Goal: Check status: Check status

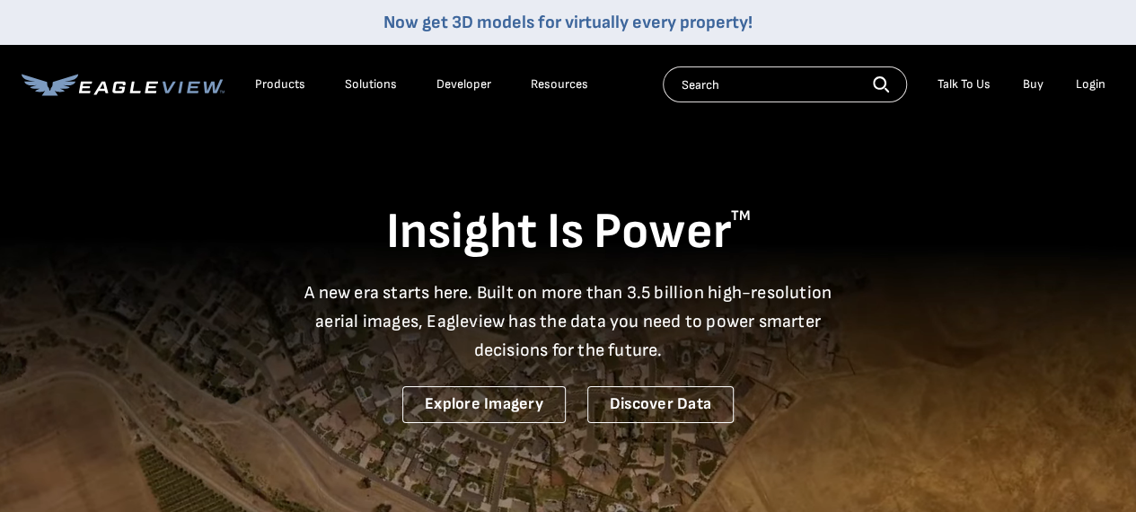
click at [1088, 82] on div "Login" at bounding box center [1091, 84] width 30 height 16
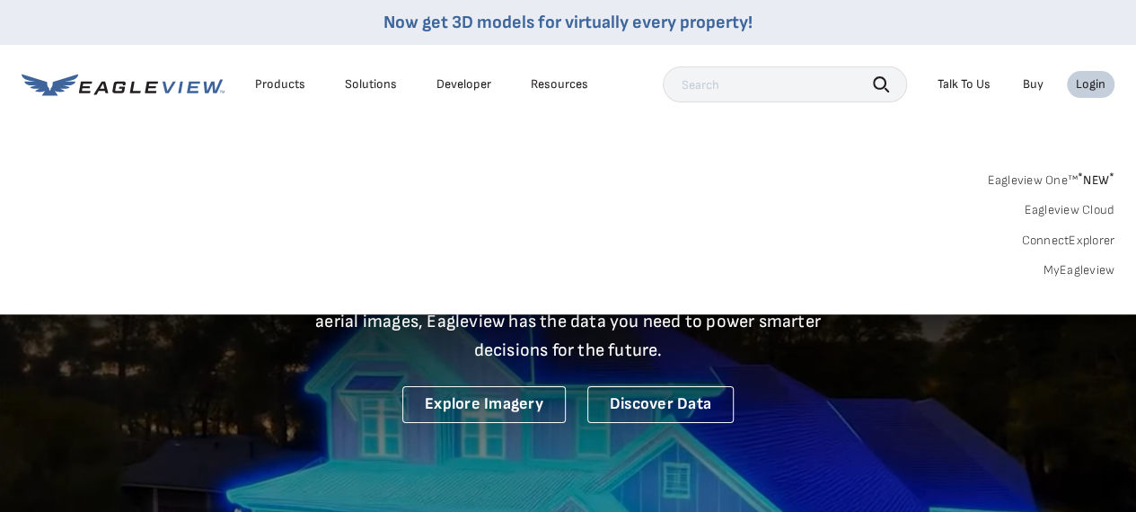
click at [1081, 85] on div "Login" at bounding box center [1091, 84] width 30 height 16
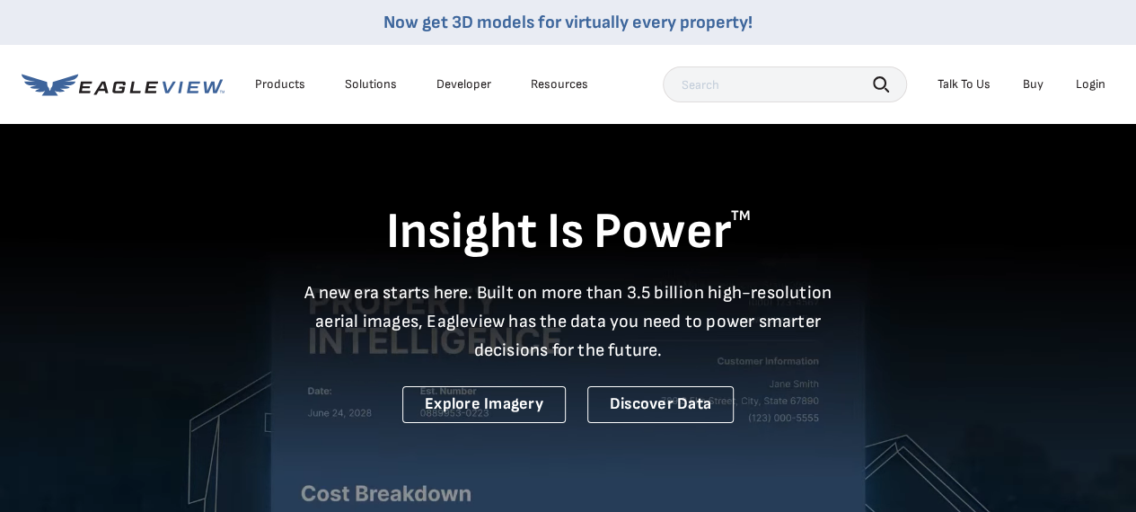
click at [1079, 85] on div "Login" at bounding box center [1091, 84] width 30 height 16
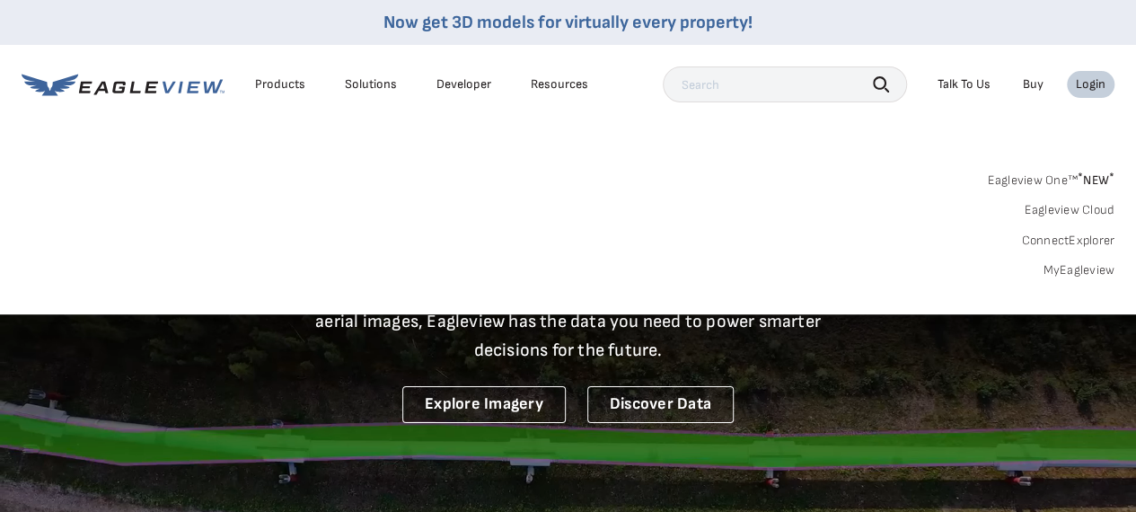
click at [1070, 268] on link "MyEagleview" at bounding box center [1078, 270] width 72 height 16
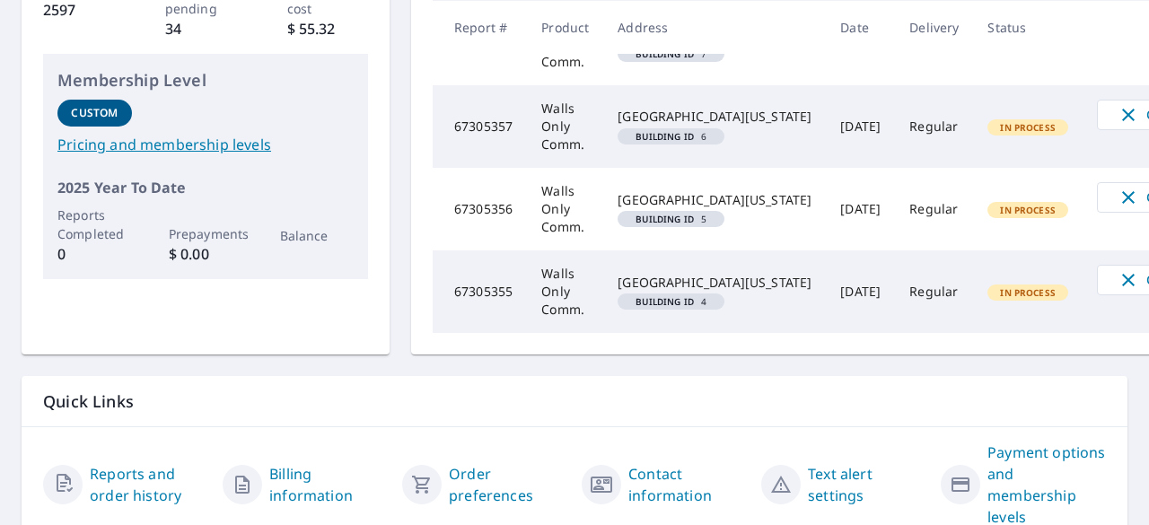
scroll to position [475, 0]
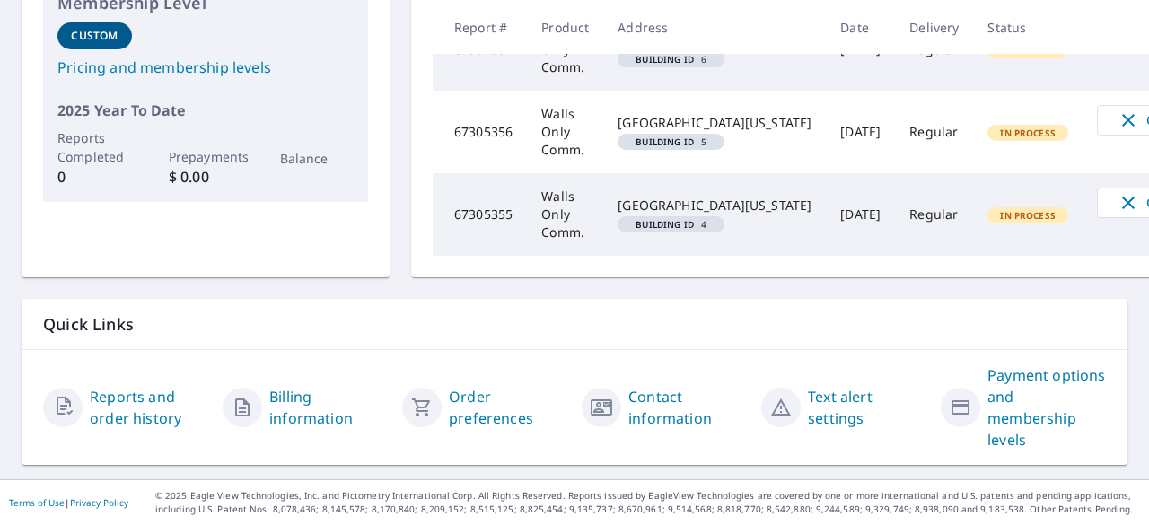
click at [129, 386] on link "Reports and order history" at bounding box center [149, 407] width 119 height 43
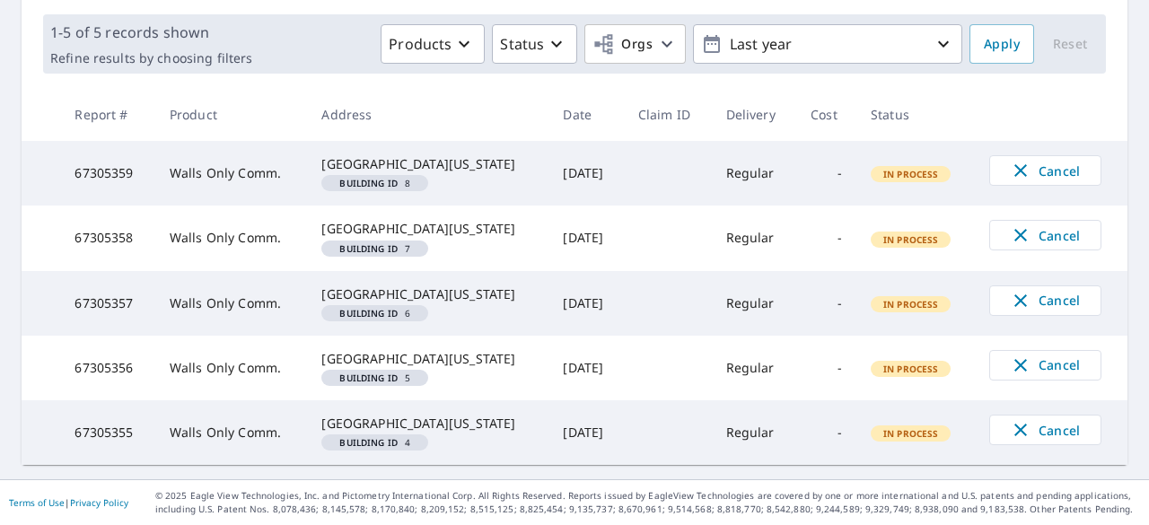
scroll to position [475, 0]
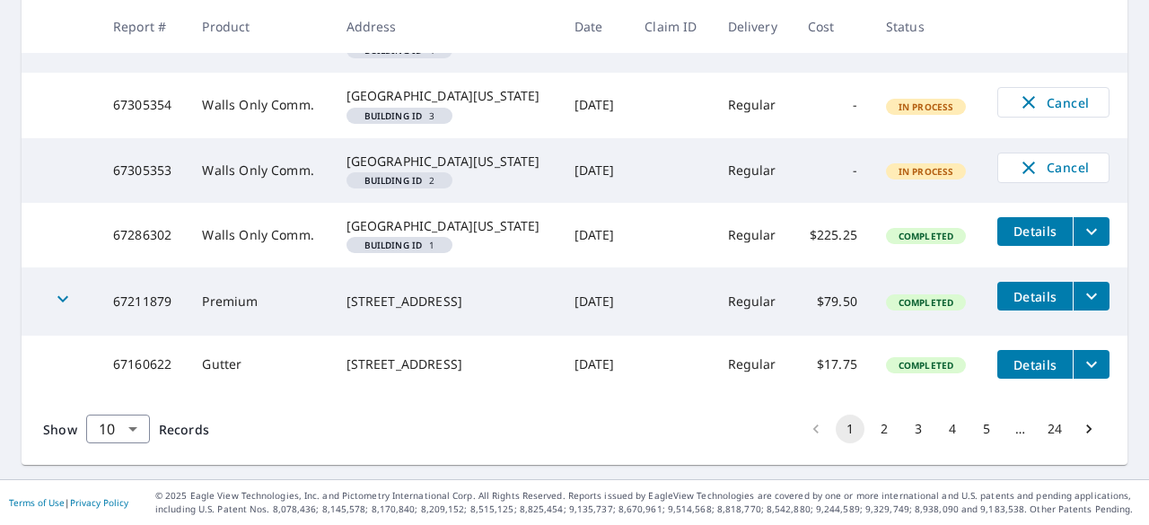
scroll to position [826, 0]
click at [1080, 434] on icon "Go to next page" at bounding box center [1089, 429] width 18 height 18
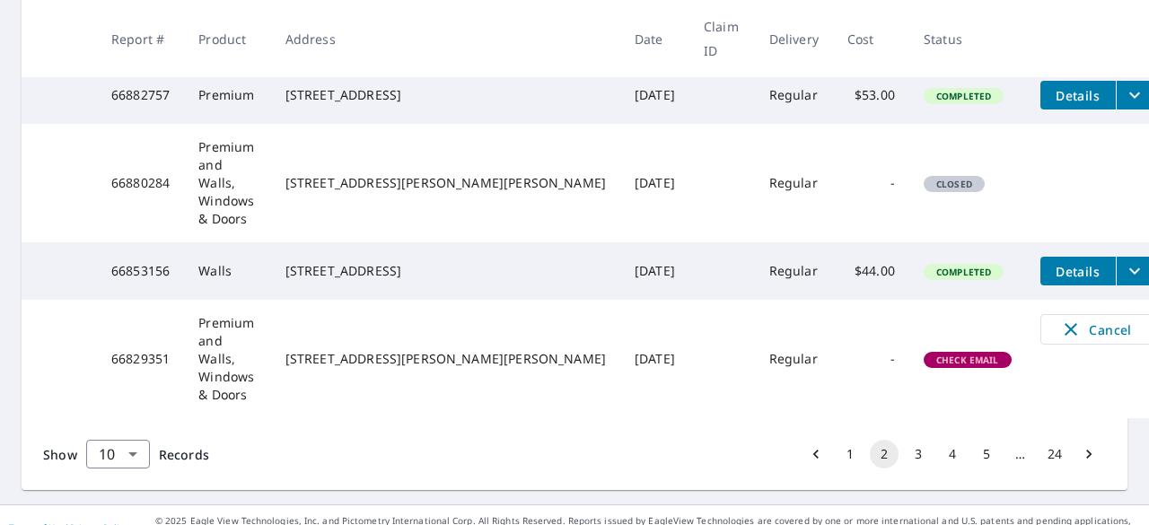
scroll to position [830, 0]
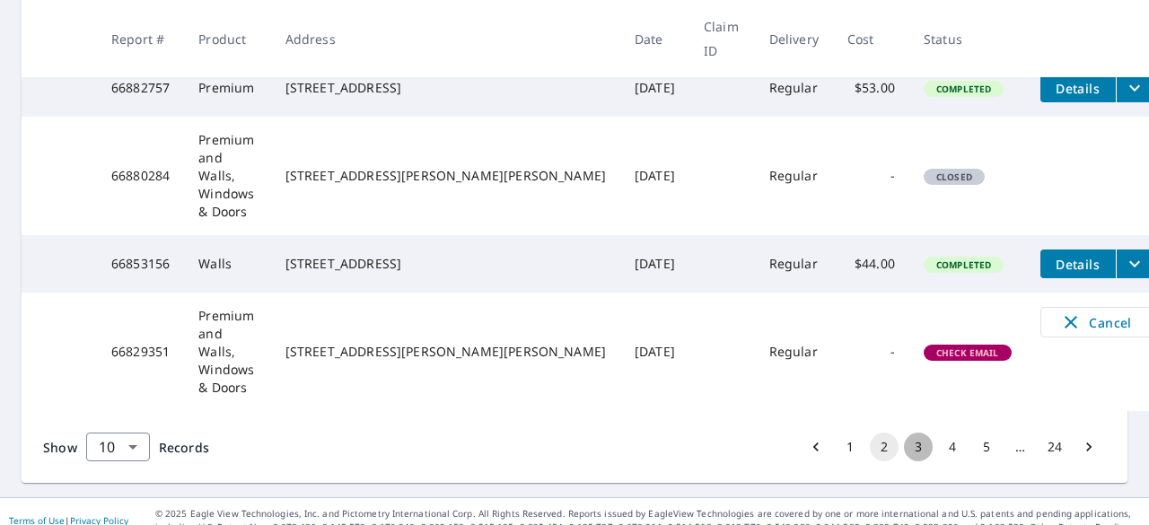
click at [905, 433] on button "3" at bounding box center [918, 447] width 29 height 29
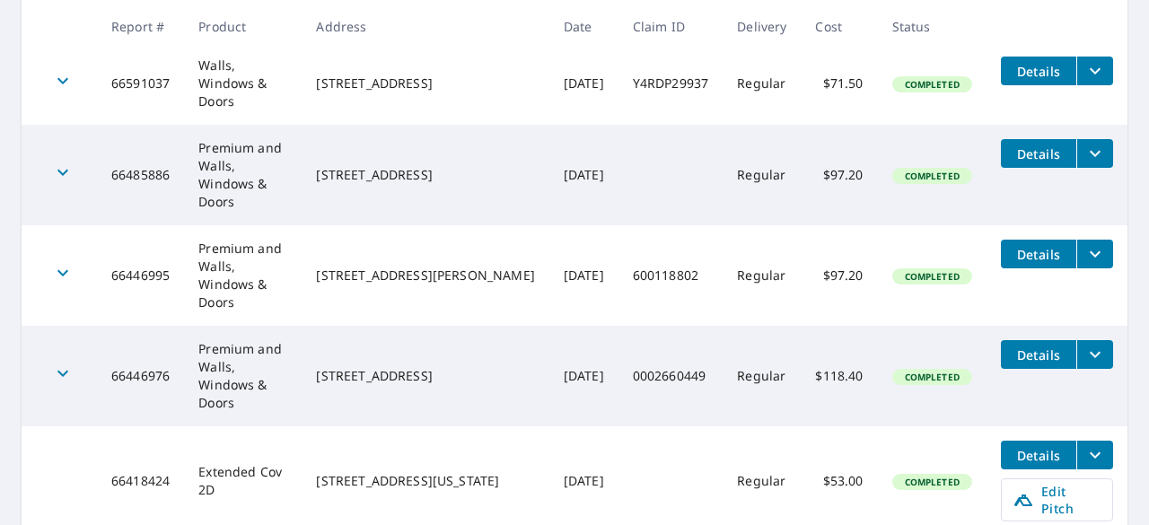
scroll to position [760, 0]
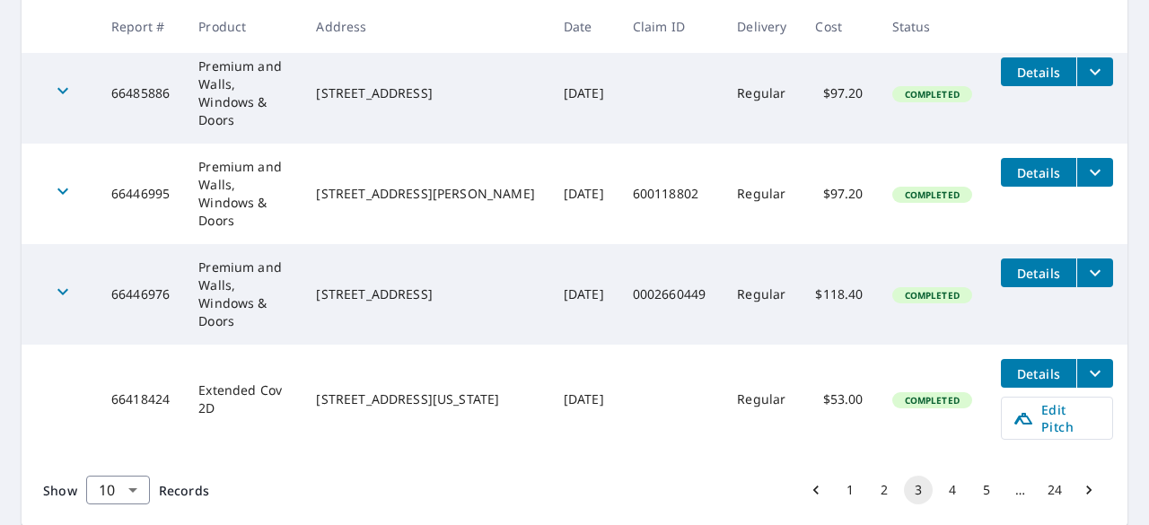
click at [973, 476] on button "5" at bounding box center [986, 490] width 29 height 29
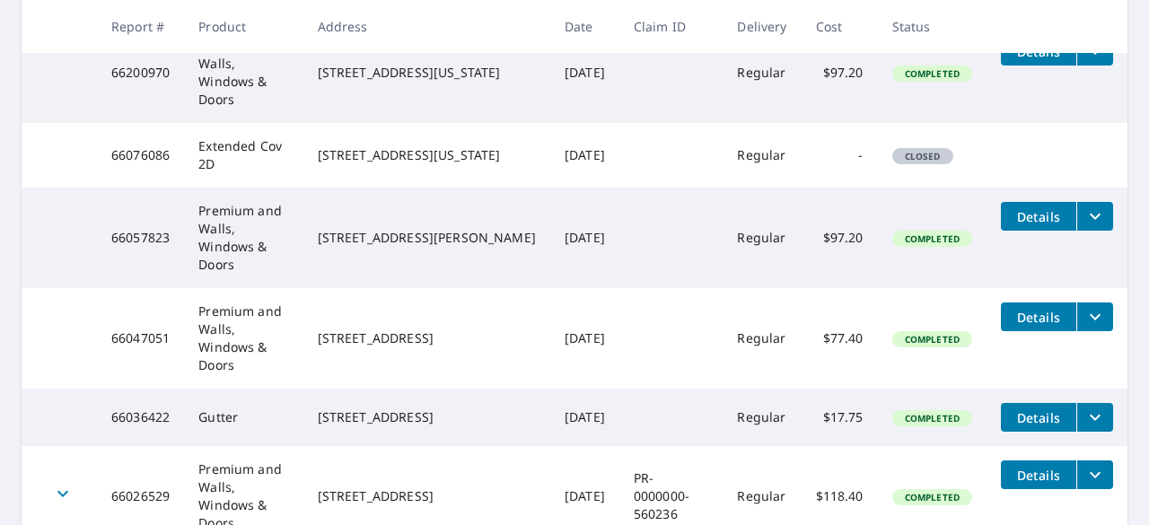
scroll to position [740, 0]
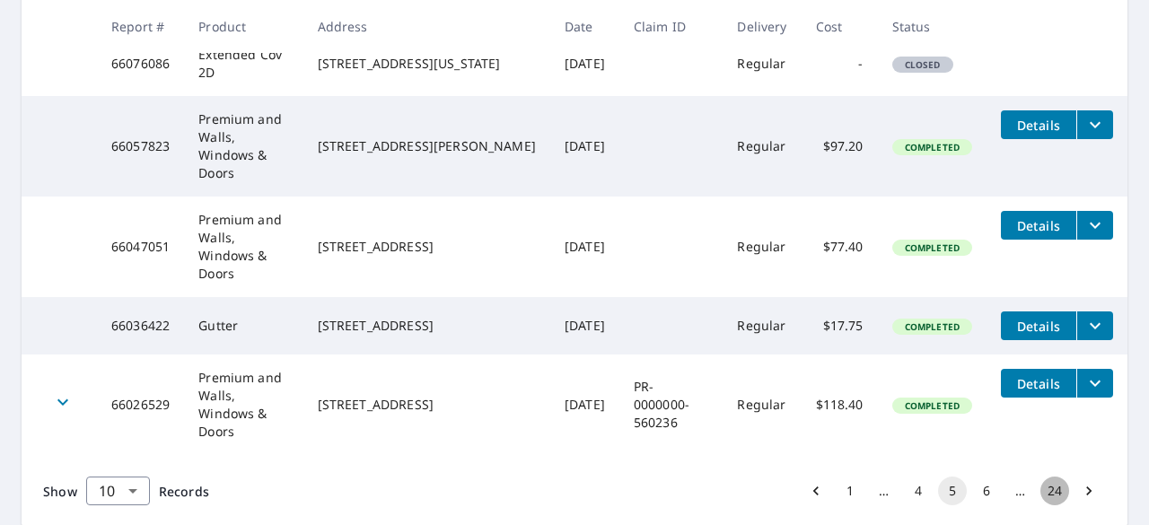
click at [1045, 477] on button "24" at bounding box center [1055, 491] width 29 height 29
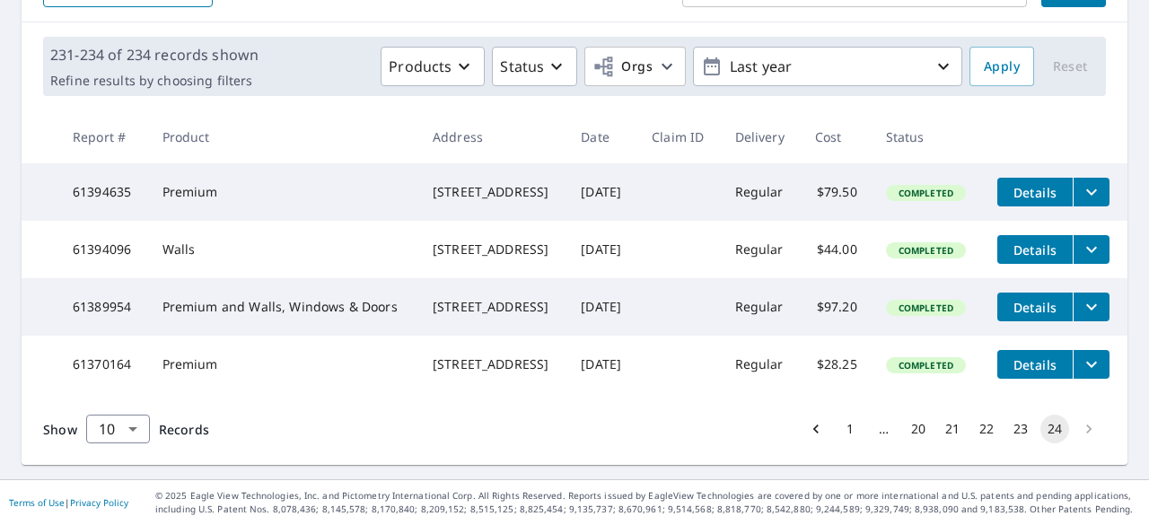
scroll to position [286, 0]
click at [941, 430] on button "21" at bounding box center [952, 429] width 29 height 29
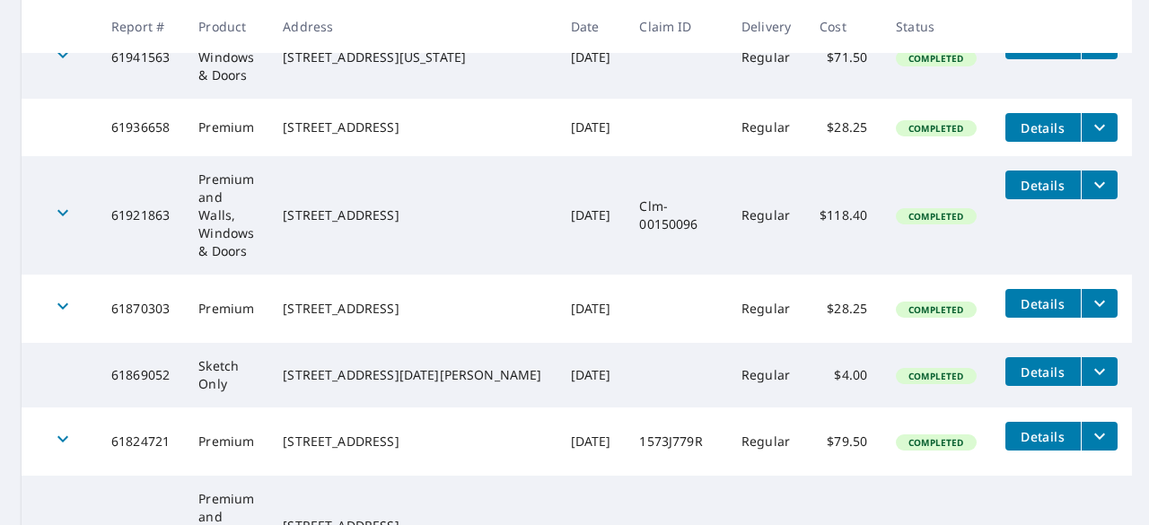
scroll to position [628, 0]
